Goal: Task Accomplishment & Management: Use online tool/utility

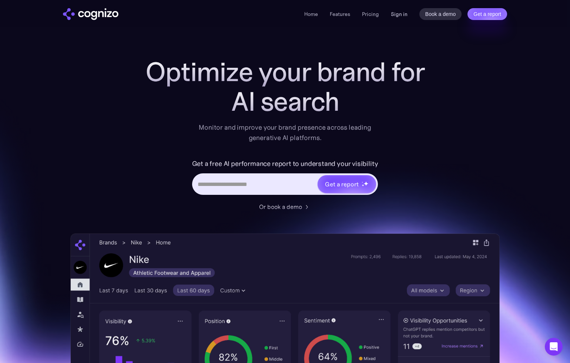
click at [402, 14] on link "Sign in" at bounding box center [399, 14] width 17 height 9
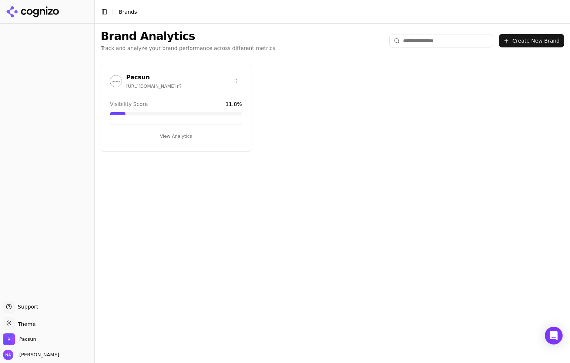
click at [178, 135] on button "View Analytics" at bounding box center [176, 136] width 132 height 12
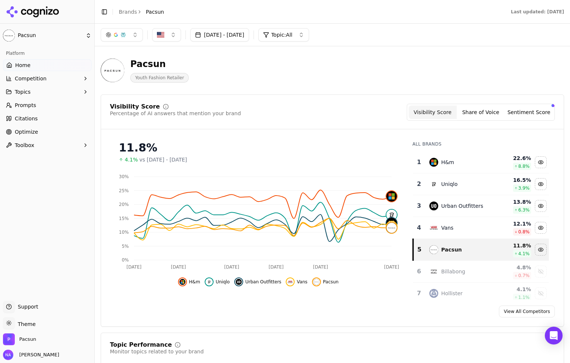
click at [29, 134] on span "Optimize" at bounding box center [26, 131] width 23 height 7
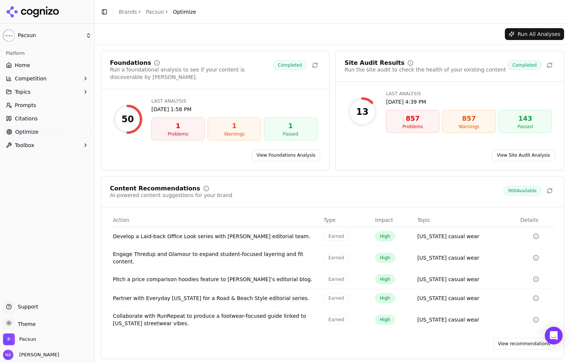
click at [21, 68] on span "Home" at bounding box center [22, 64] width 15 height 7
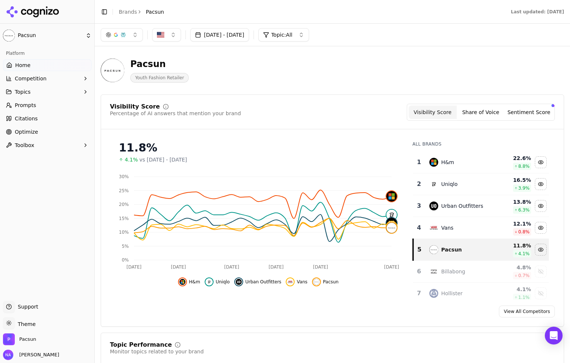
click at [18, 119] on span "Citations" at bounding box center [26, 118] width 23 height 7
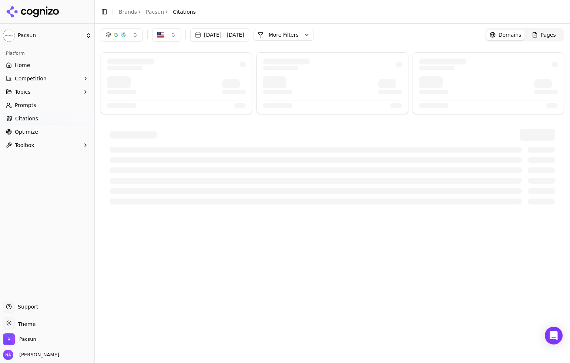
click at [36, 116] on span "Citations" at bounding box center [26, 118] width 23 height 7
click at [27, 66] on span "Home" at bounding box center [22, 64] width 15 height 7
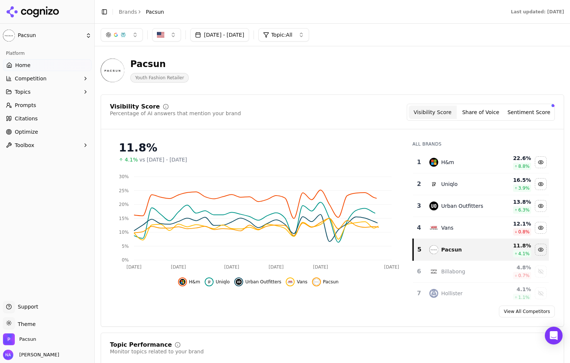
click at [33, 119] on span "Citations" at bounding box center [26, 118] width 23 height 7
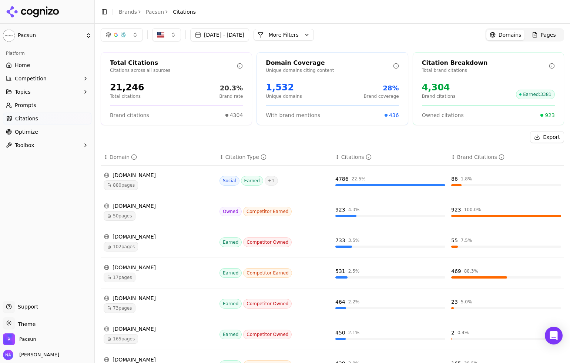
click at [165, 141] on div "Export" at bounding box center [332, 137] width 463 height 12
click at [237, 158] on div "Citation Type" at bounding box center [245, 156] width 41 height 7
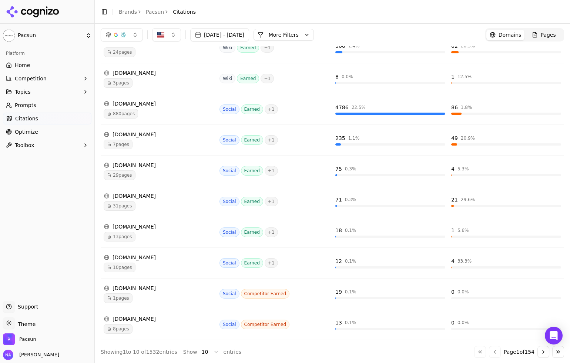
scroll to position [134, 0]
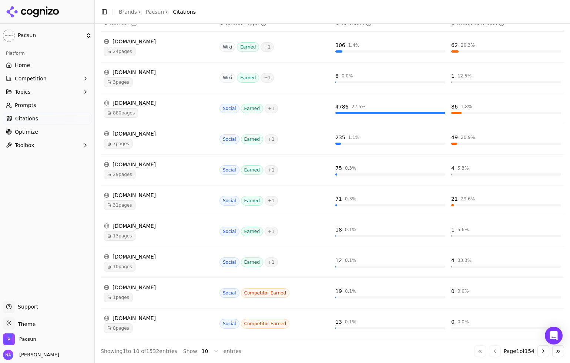
click at [247, 322] on span "Competitor Earned" at bounding box center [265, 324] width 49 height 10
click at [210, 348] on html "Pacsun Platform Home Competition Topics Prompts Citations Optimize Toolbox Supp…" at bounding box center [285, 181] width 570 height 363
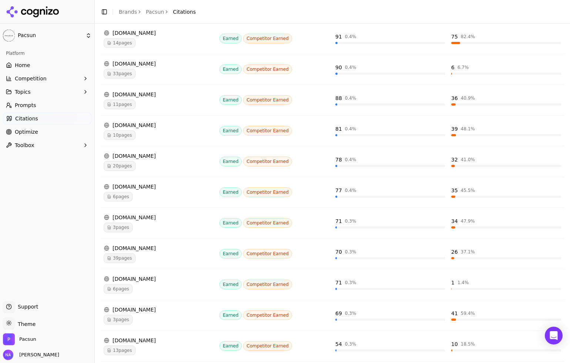
scroll to position [1363, 0]
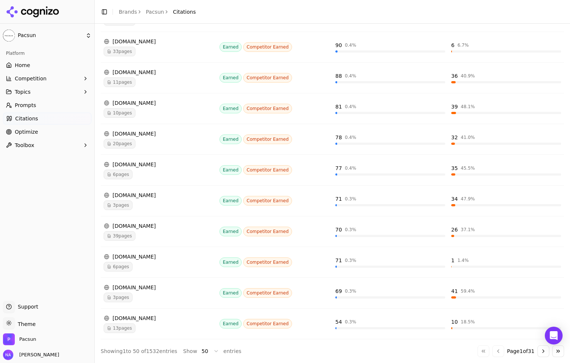
click at [540, 354] on button "Go to next page" at bounding box center [543, 351] width 12 height 12
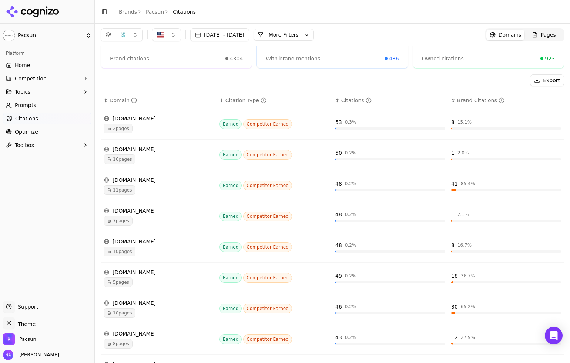
scroll to position [0, 0]
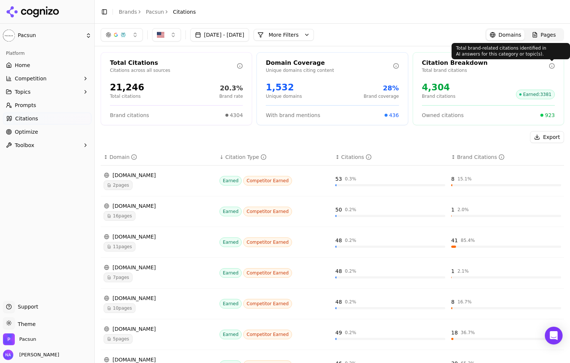
click at [552, 65] on icon at bounding box center [552, 65] width 0 height 0
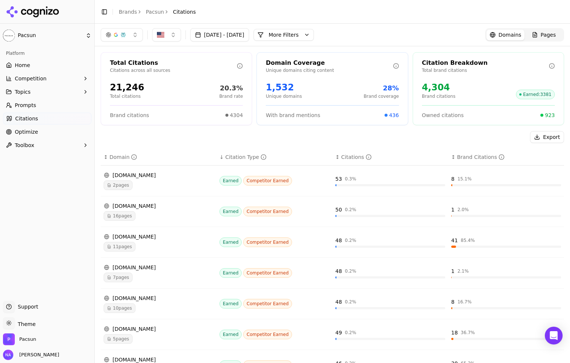
click at [550, 38] on span "Pages" at bounding box center [548, 34] width 15 height 7
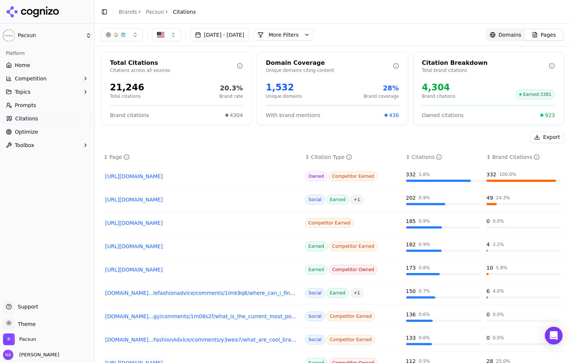
scroll to position [23, 0]
